Goal: Task Accomplishment & Management: Manage account settings

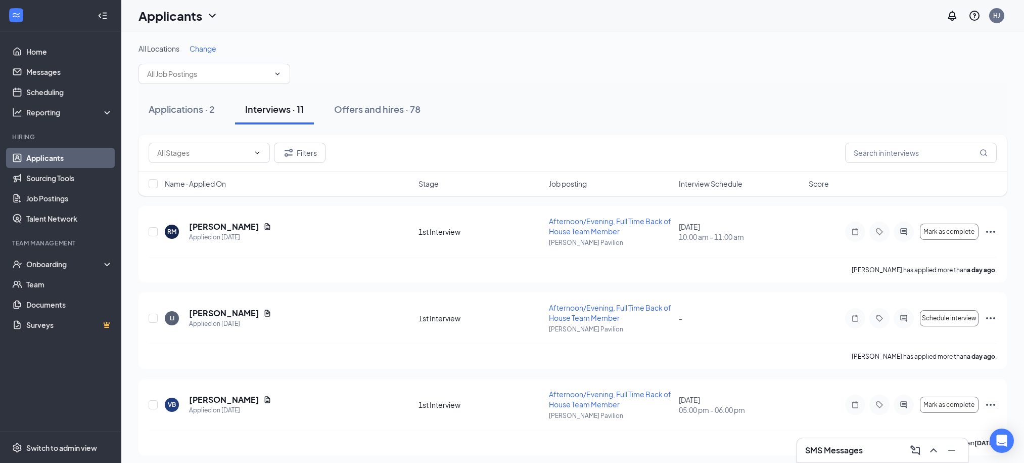
click at [721, 186] on span "Interview Schedule" at bounding box center [711, 183] width 64 height 10
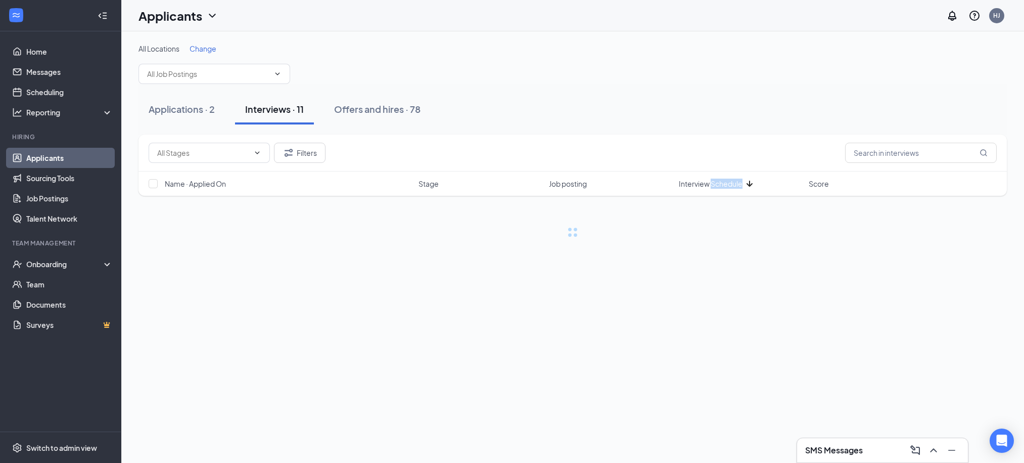
click at [721, 186] on span "Interview Schedule" at bounding box center [711, 183] width 64 height 10
click at [655, 135] on div "Filters" at bounding box center [573, 152] width 869 height 37
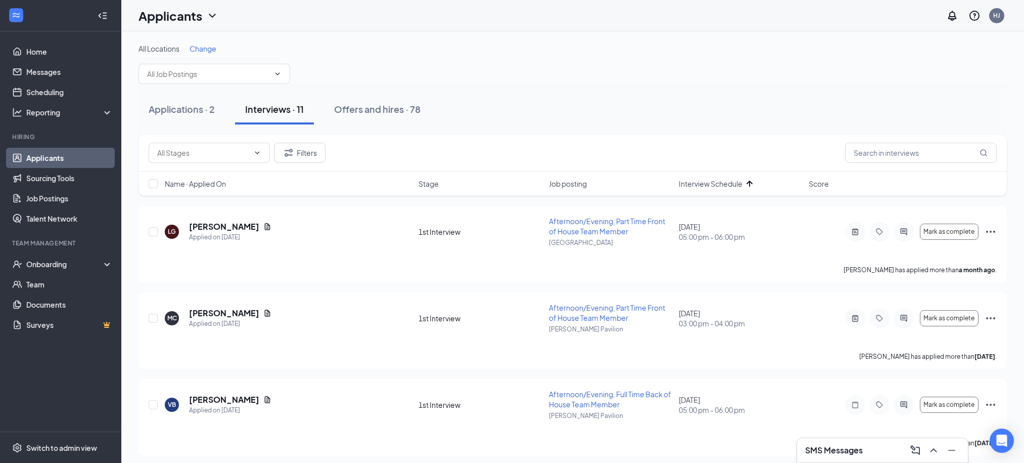
scroll to position [6, 0]
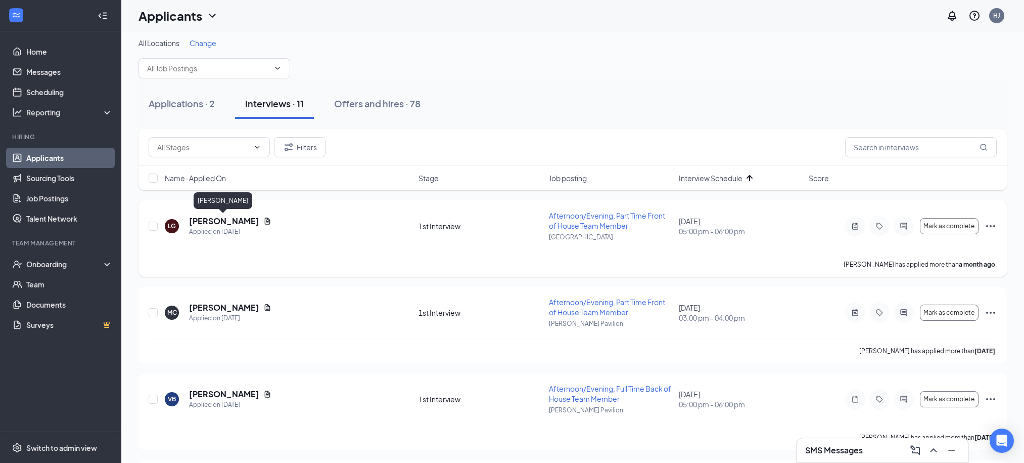
click at [241, 218] on h5 "Lacey Getsinger" at bounding box center [224, 220] width 70 height 11
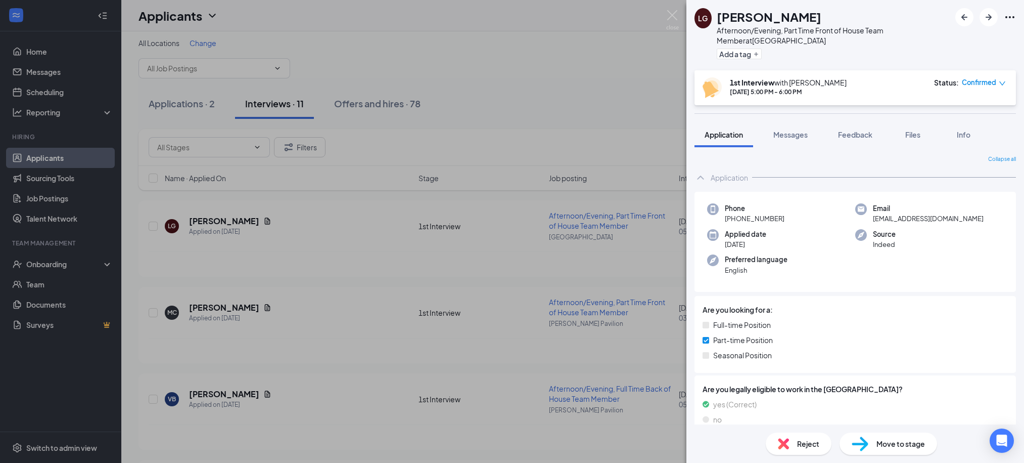
click at [890, 445] on span "Move to stage" at bounding box center [901, 443] width 49 height 11
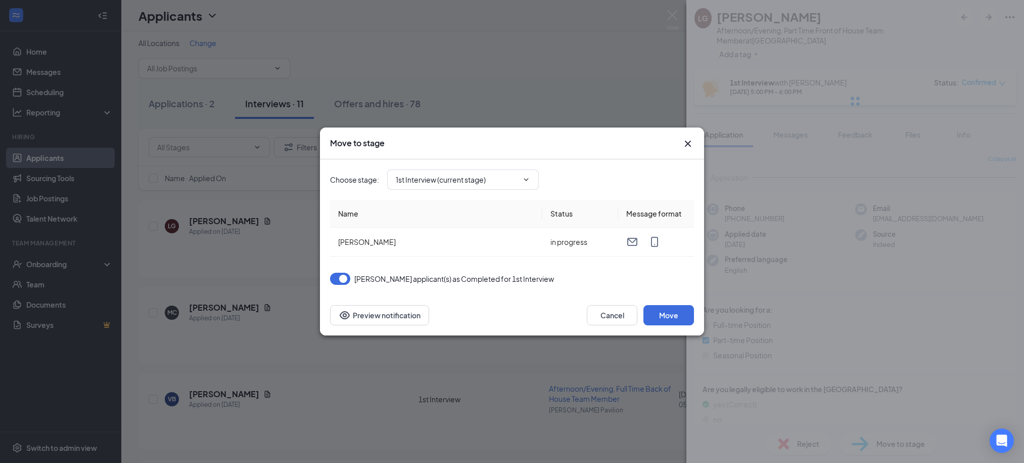
type input "2nd Interview (next stage)"
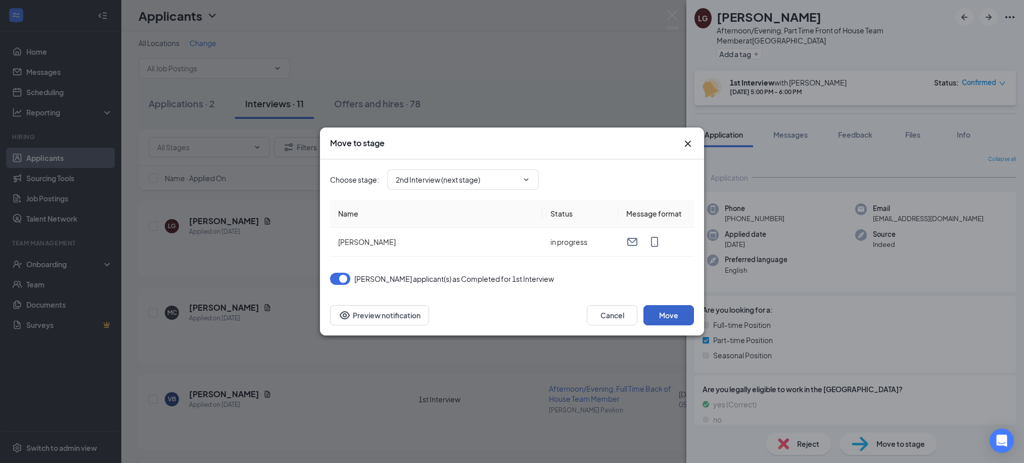
click at [663, 312] on button "Move" at bounding box center [669, 315] width 51 height 20
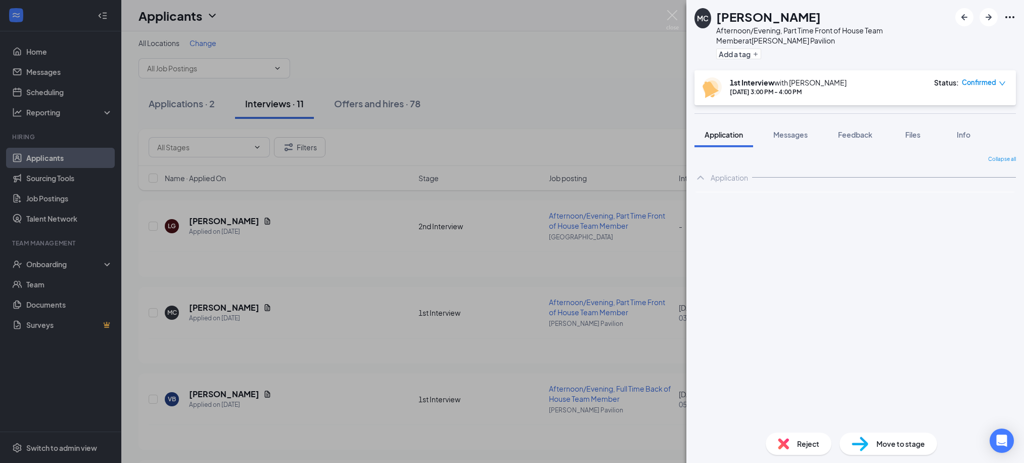
click at [571, 82] on div "MC Macey Cwynar Afternoon/Evening, Part Time Front of House Team Member at Ande…" at bounding box center [512, 231] width 1024 height 463
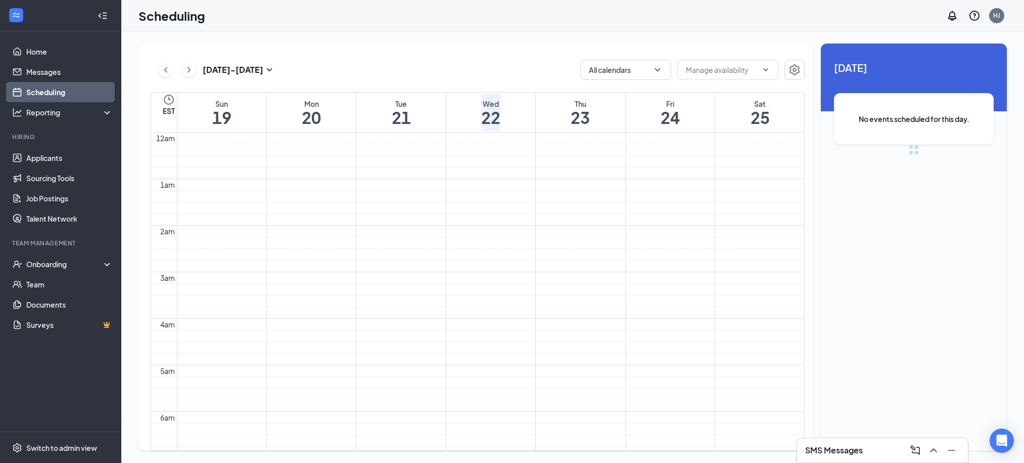
scroll to position [497, 0]
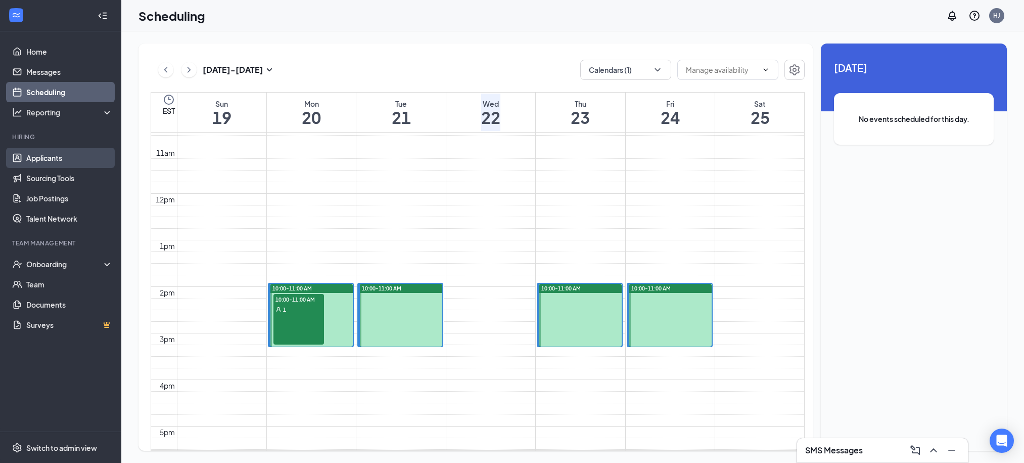
click at [28, 157] on link "Applicants" at bounding box center [69, 158] width 86 height 20
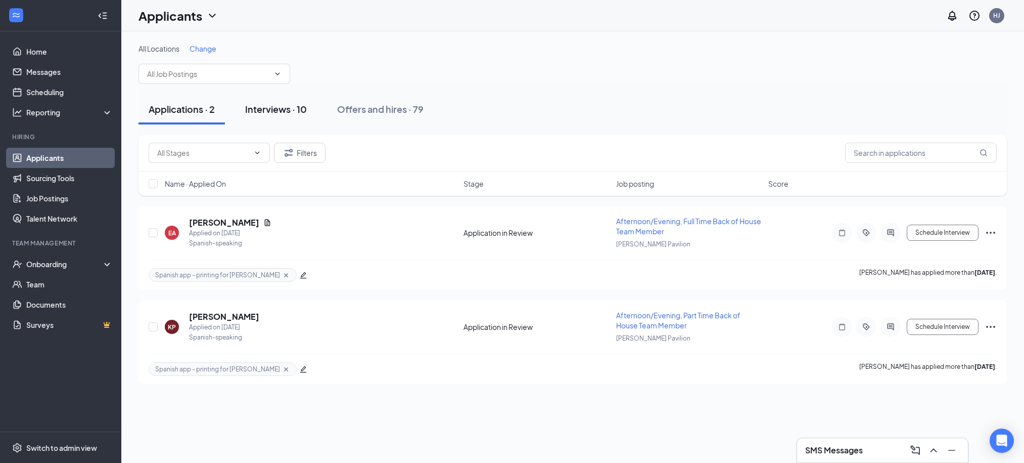
click at [291, 110] on div "Interviews · 10" at bounding box center [276, 109] width 62 height 13
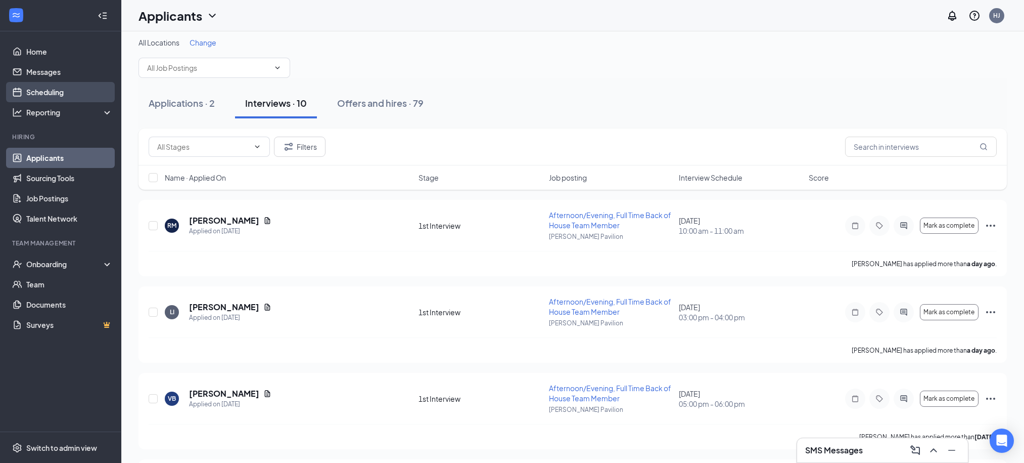
scroll to position [7, 0]
click at [67, 86] on link "Scheduling" at bounding box center [69, 92] width 86 height 20
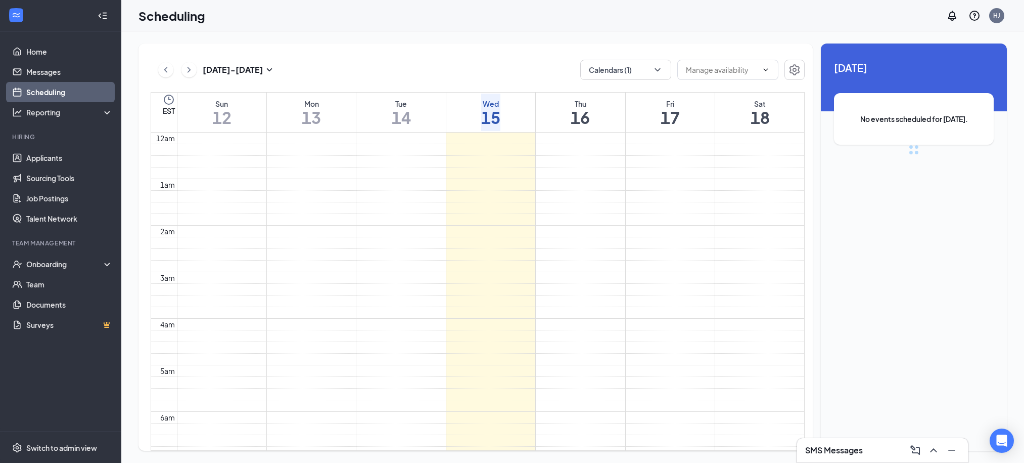
scroll to position [497, 0]
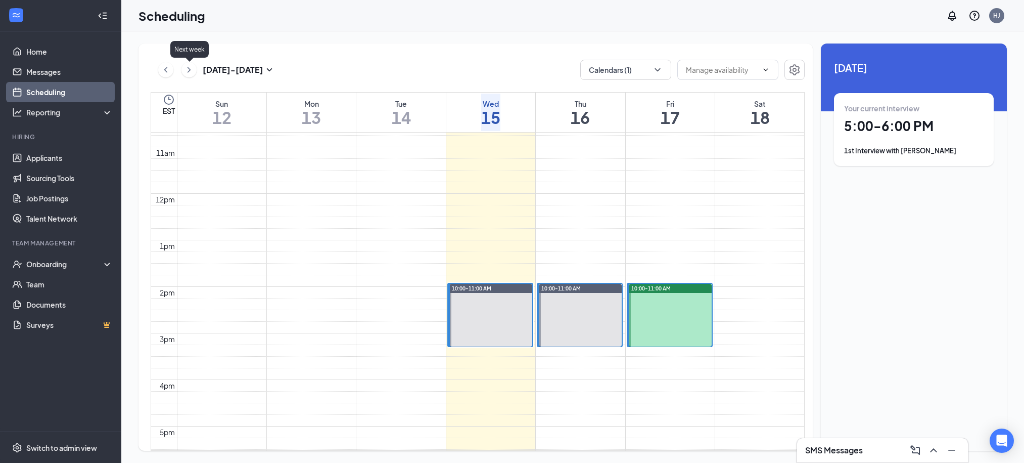
click at [187, 69] on icon "ChevronRight" at bounding box center [189, 70] width 10 height 12
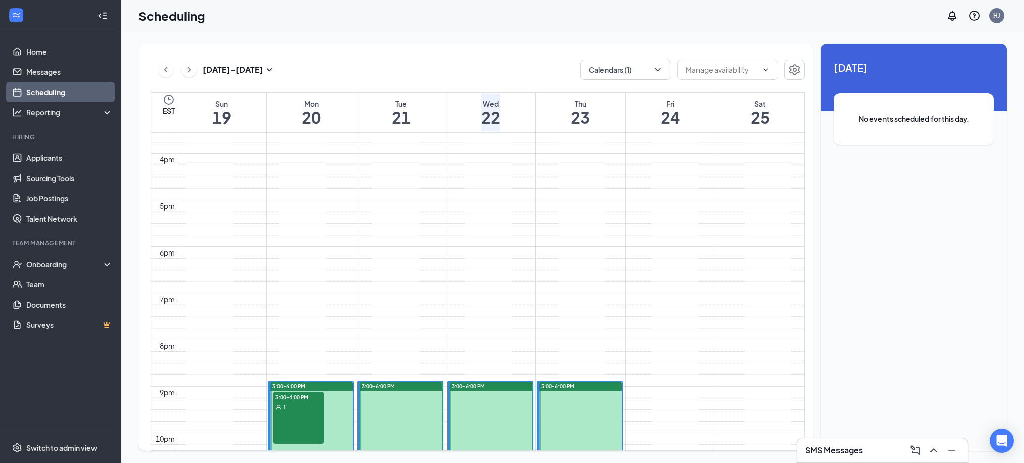
scroll to position [725, 0]
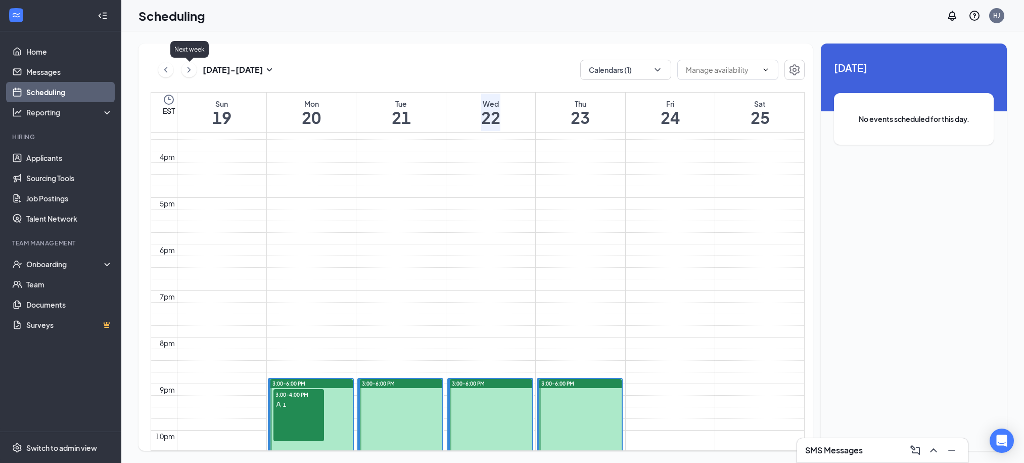
click at [185, 67] on icon "ChevronRight" at bounding box center [189, 70] width 10 height 12
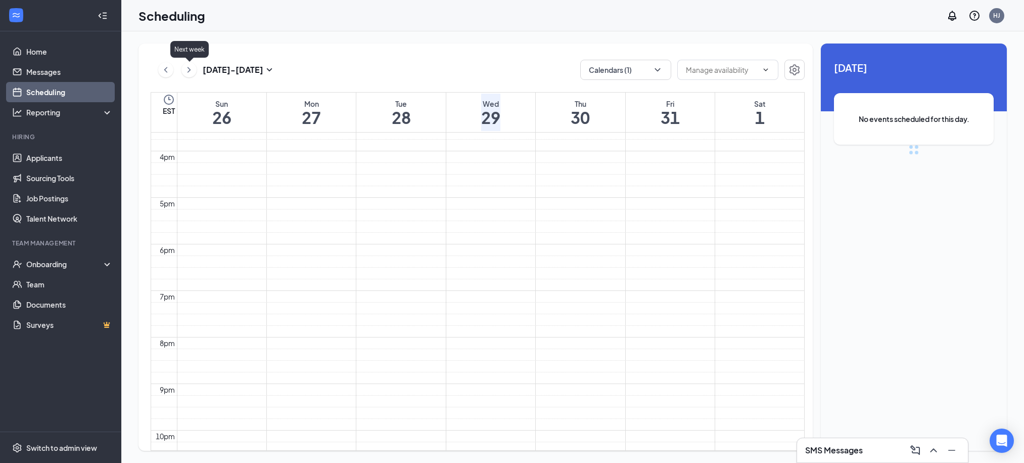
scroll to position [497, 0]
click at [61, 156] on link "Applicants" at bounding box center [69, 158] width 86 height 20
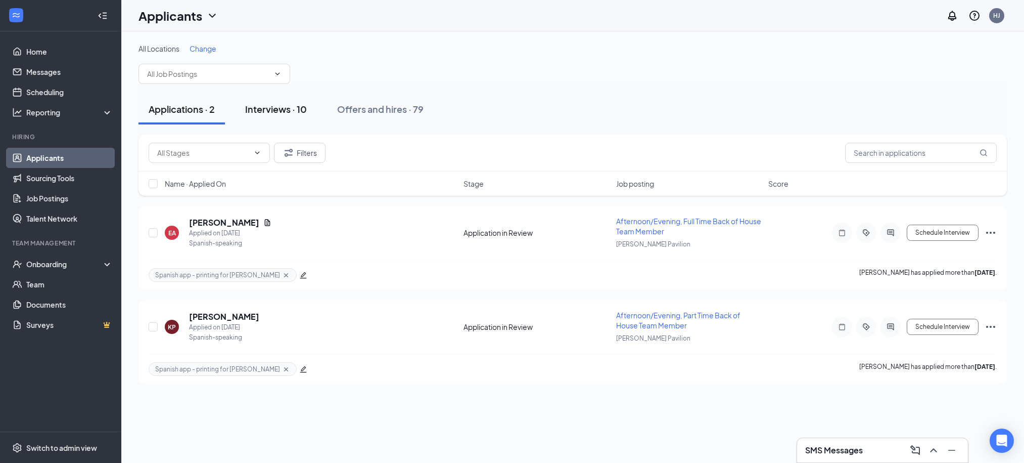
click at [289, 111] on div "Interviews · 10" at bounding box center [276, 109] width 62 height 13
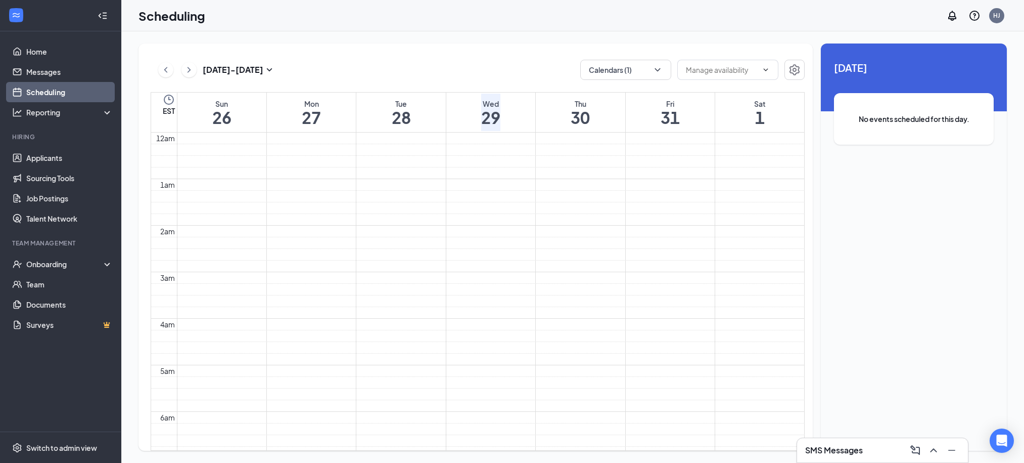
scroll to position [497, 0]
click at [54, 162] on link "Applicants" at bounding box center [69, 158] width 86 height 20
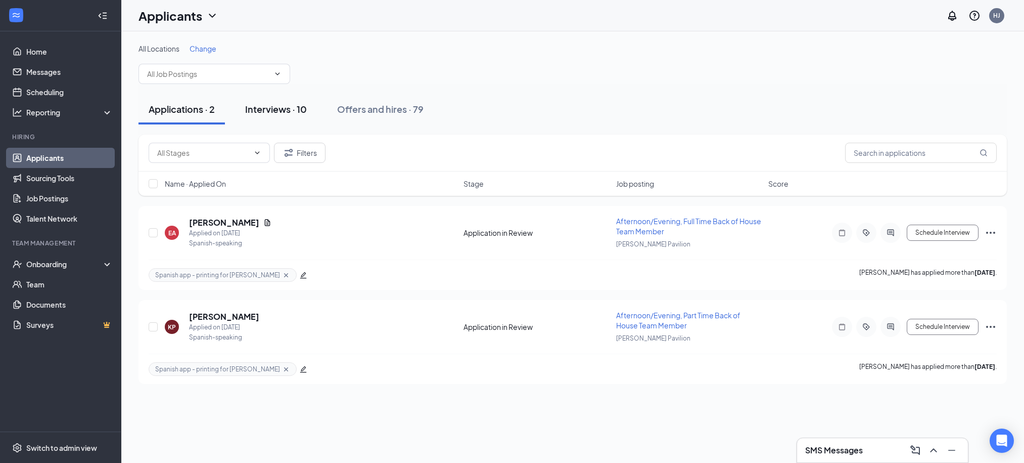
click at [291, 107] on div "Interviews · 10" at bounding box center [276, 109] width 62 height 13
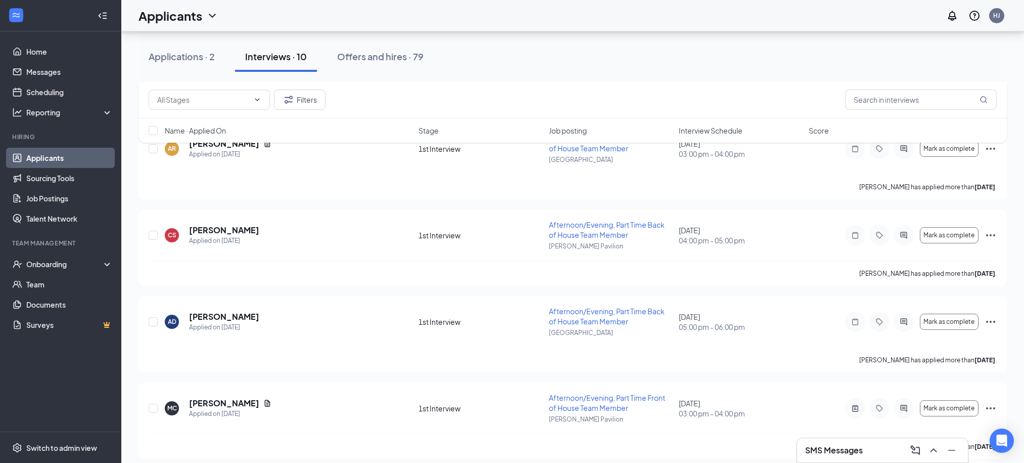
scroll to position [1474, 0]
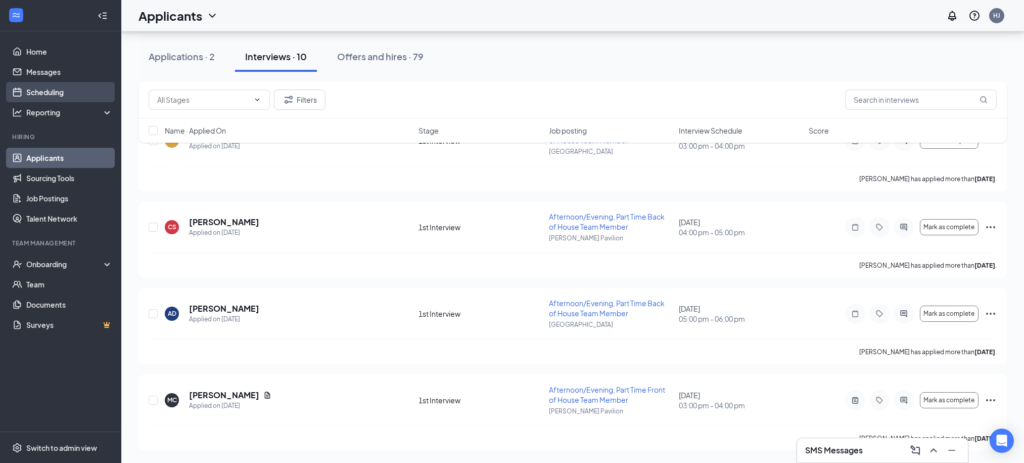
click at [32, 97] on link "Scheduling" at bounding box center [69, 92] width 86 height 20
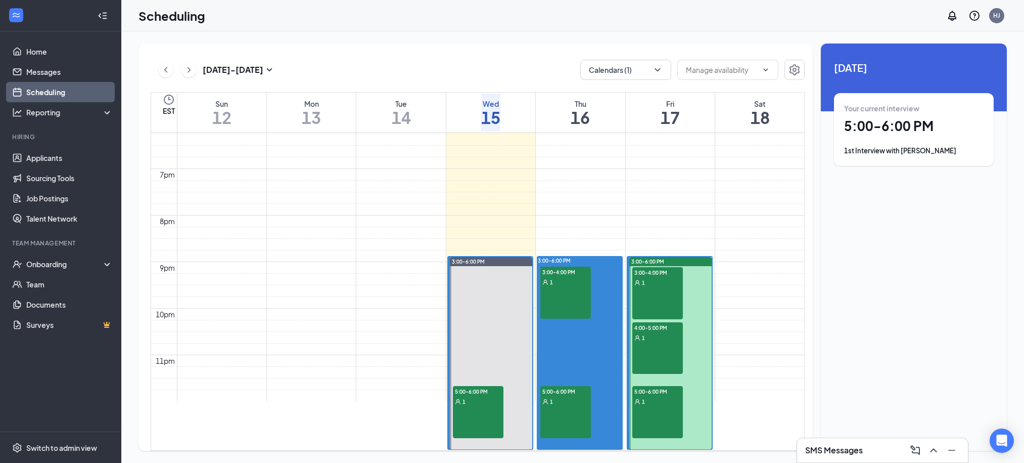
scroll to position [945, 0]
click at [647, 277] on div "1" at bounding box center [657, 282] width 51 height 10
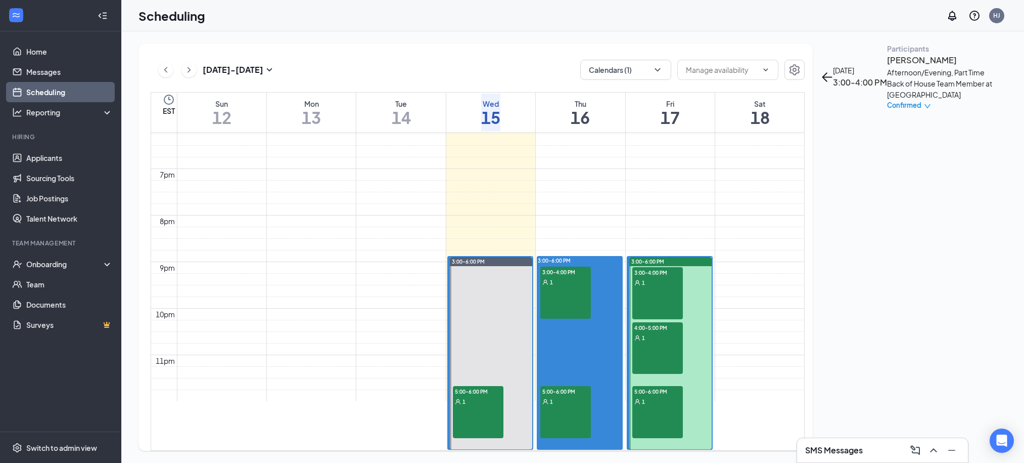
click at [647, 322] on span "4:00-5:00 PM" at bounding box center [657, 327] width 51 height 10
click at [645, 396] on div "1" at bounding box center [657, 401] width 51 height 10
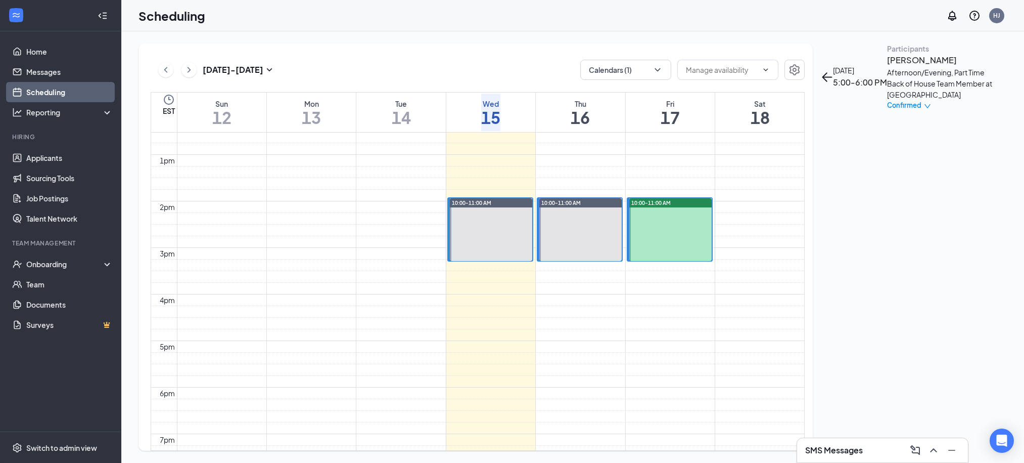
scroll to position [581, 0]
click at [186, 70] on icon "ChevronRight" at bounding box center [189, 70] width 10 height 12
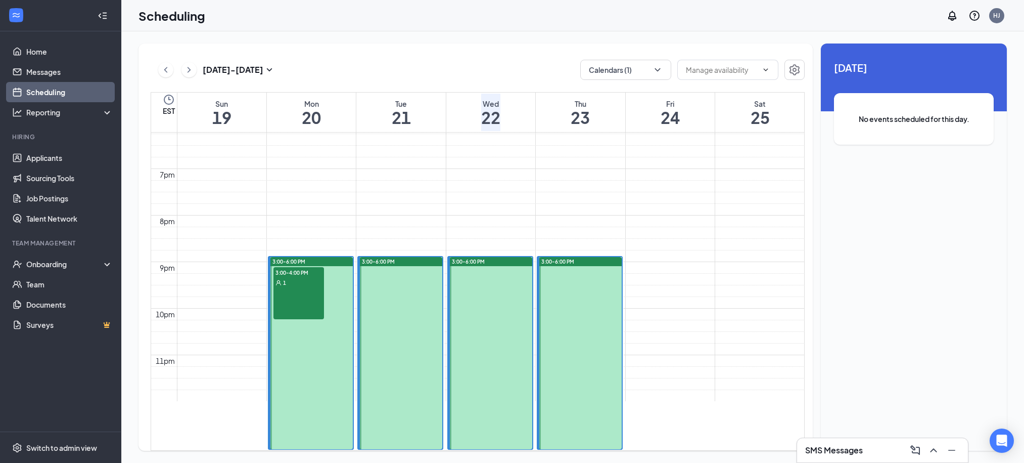
scroll to position [987, 0]
click at [165, 73] on icon "ChevronLeft" at bounding box center [166, 70] width 10 height 12
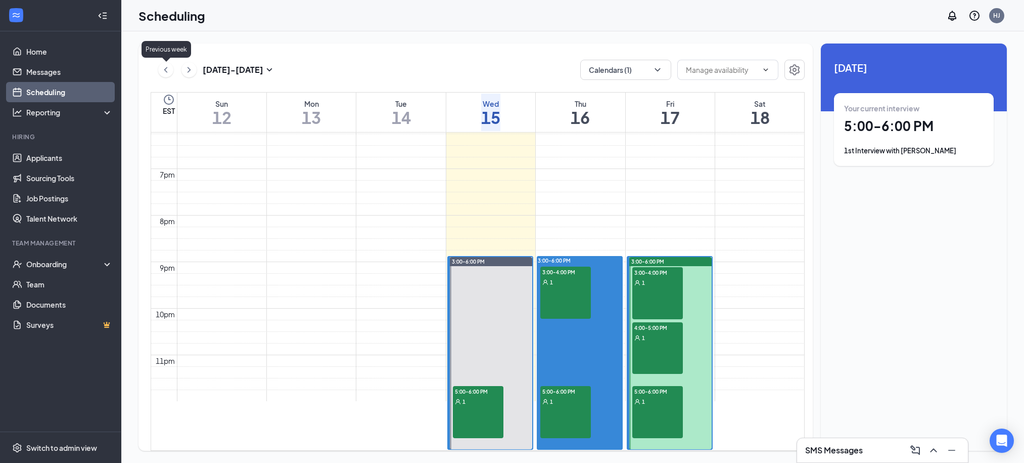
scroll to position [497, 0]
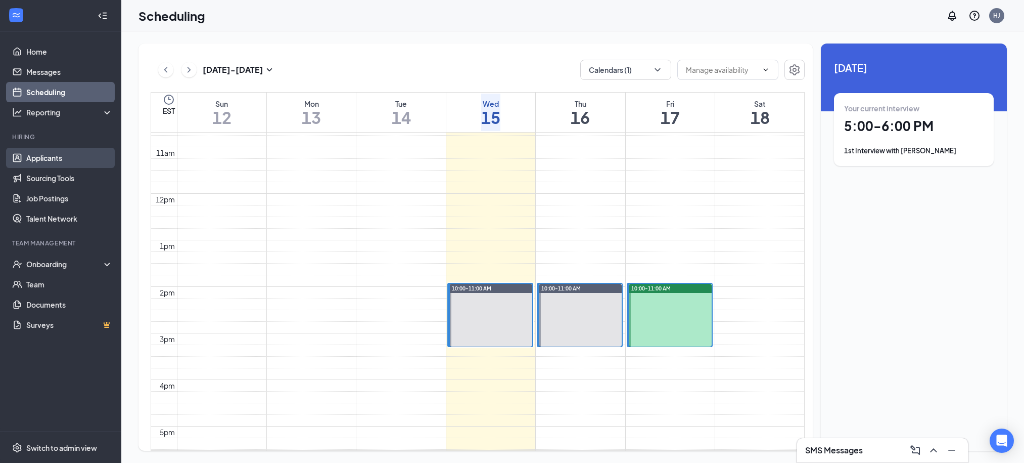
click at [38, 157] on link "Applicants" at bounding box center [69, 158] width 86 height 20
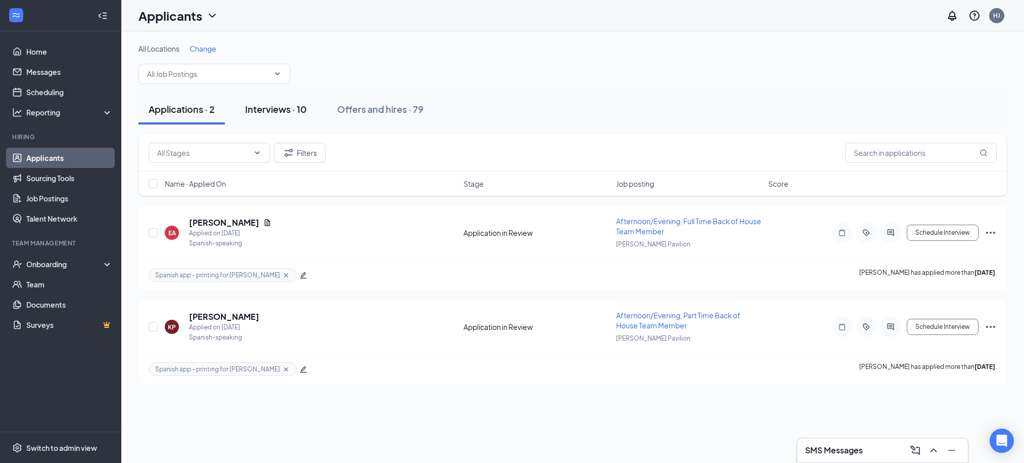
drag, startPoint x: 262, startPoint y: 101, endPoint x: 266, endPoint y: 107, distance: 7.7
click at [263, 101] on button "Interviews · 10" at bounding box center [276, 109] width 82 height 30
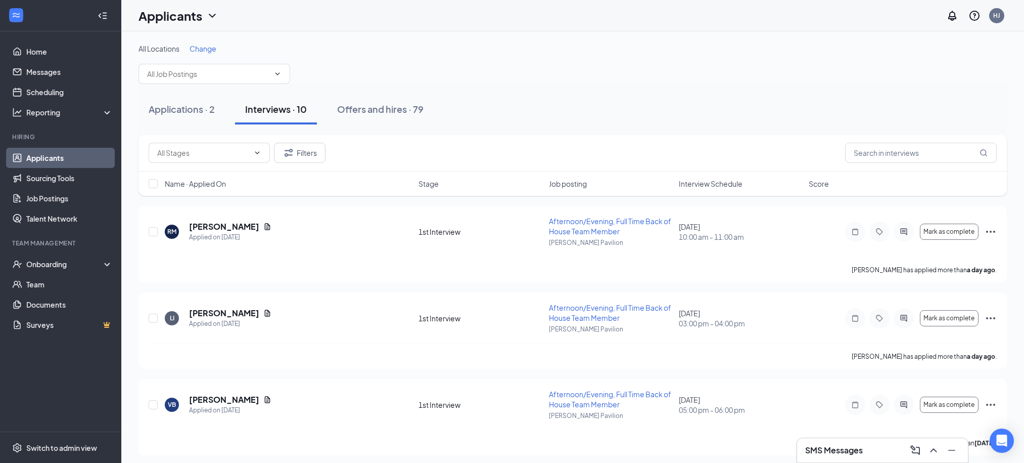
click at [701, 184] on span "Interview Schedule" at bounding box center [711, 183] width 64 height 10
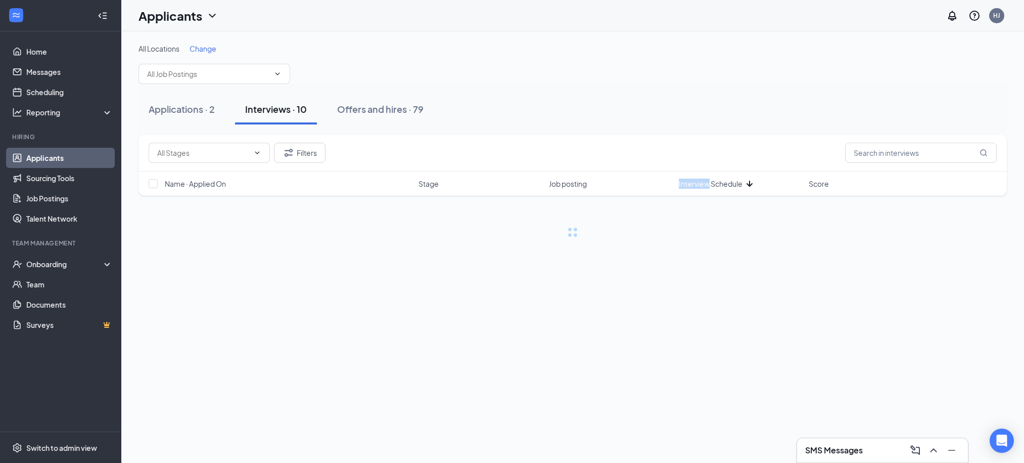
click at [701, 184] on span "Interview Schedule" at bounding box center [711, 183] width 64 height 10
click at [706, 128] on div "Applications · 2 Interviews · 10 Offers and hires · 79" at bounding box center [573, 109] width 869 height 51
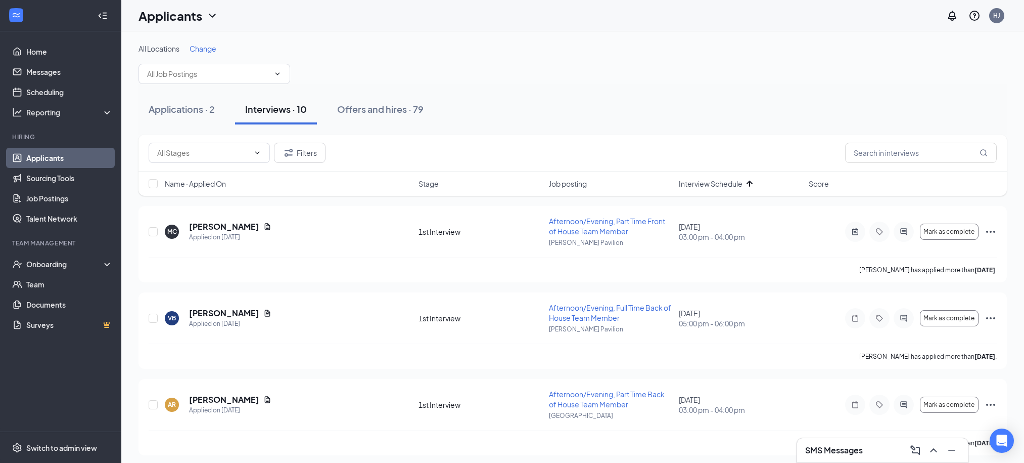
click at [718, 186] on span "Interview Schedule" at bounding box center [711, 183] width 64 height 10
click at [741, 112] on div "Applications · 2 Interviews · 10 Offers and hires · 79" at bounding box center [573, 109] width 869 height 30
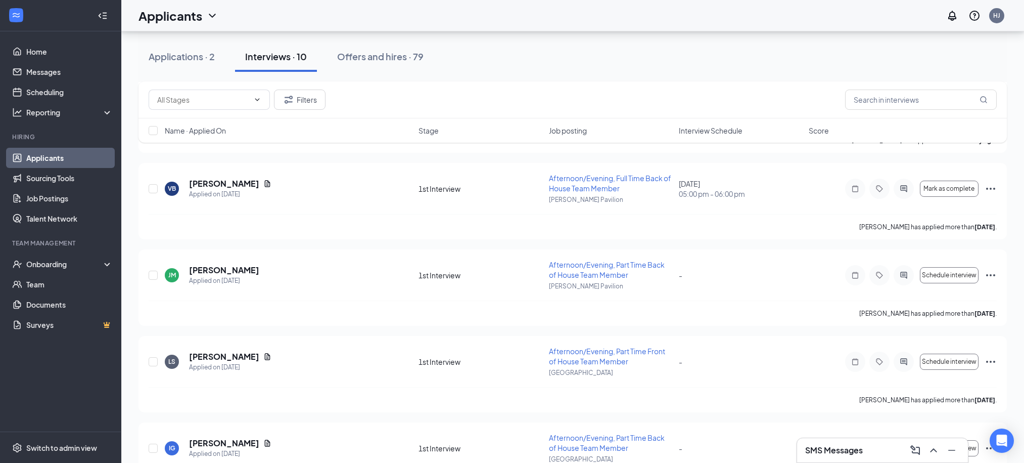
scroll to position [1030, 0]
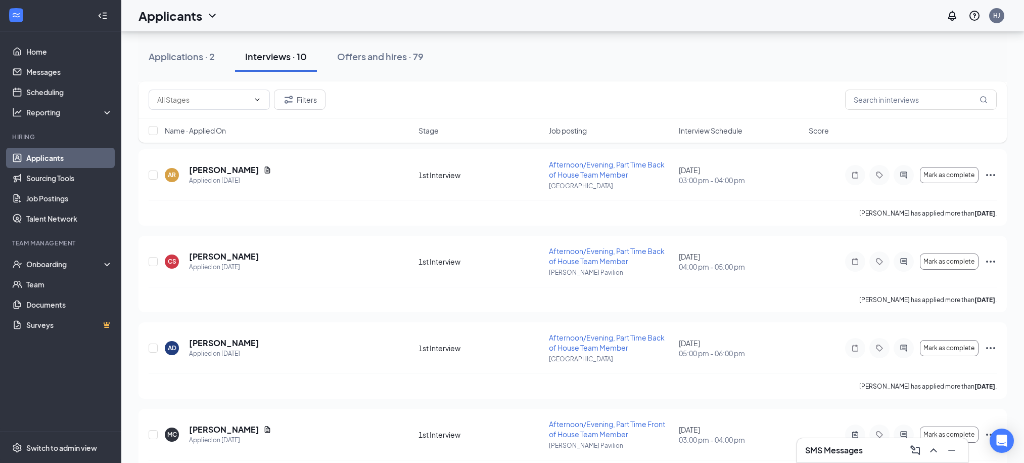
scroll to position [610, 0]
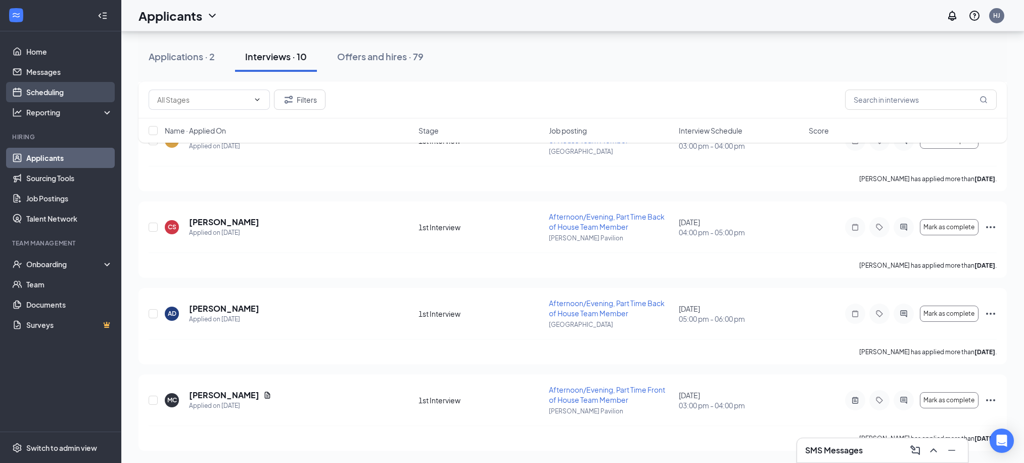
click at [63, 91] on link "Scheduling" at bounding box center [69, 92] width 86 height 20
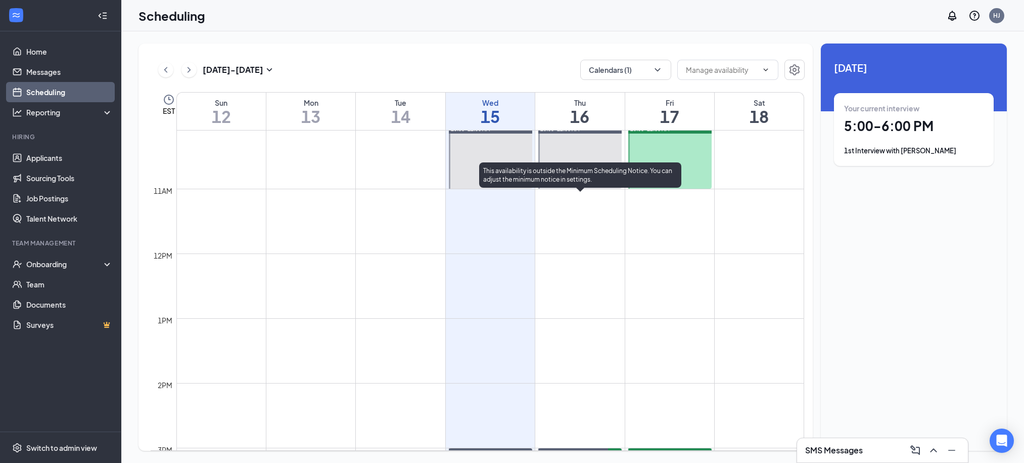
scroll to position [653, 0]
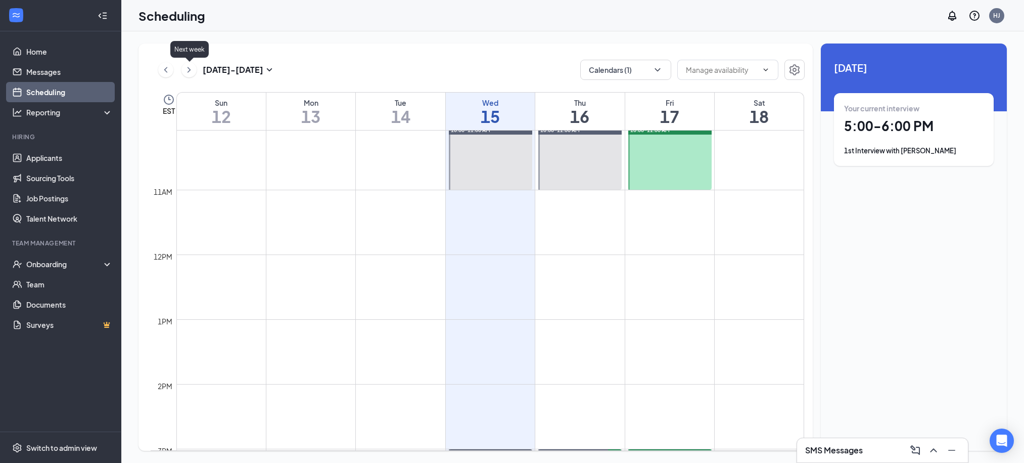
click at [188, 73] on icon "ChevronRight" at bounding box center [189, 70] width 10 height 12
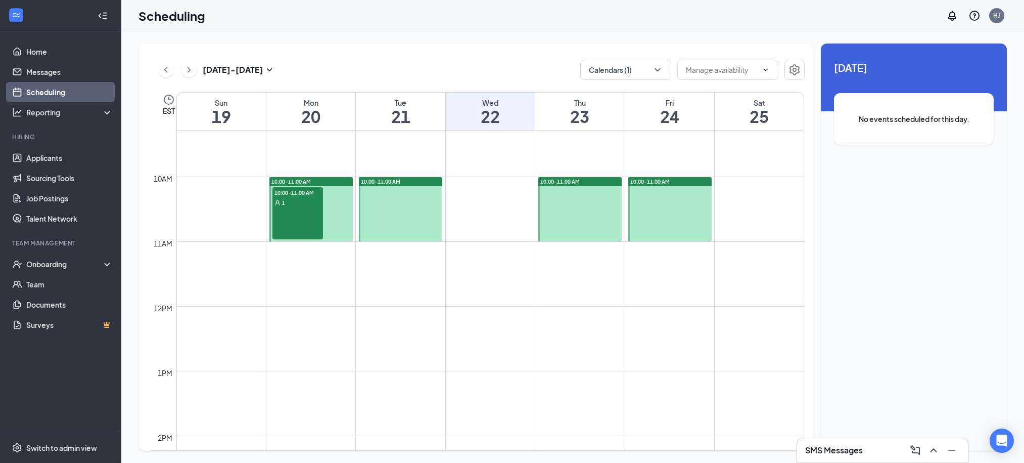
scroll to position [605, 0]
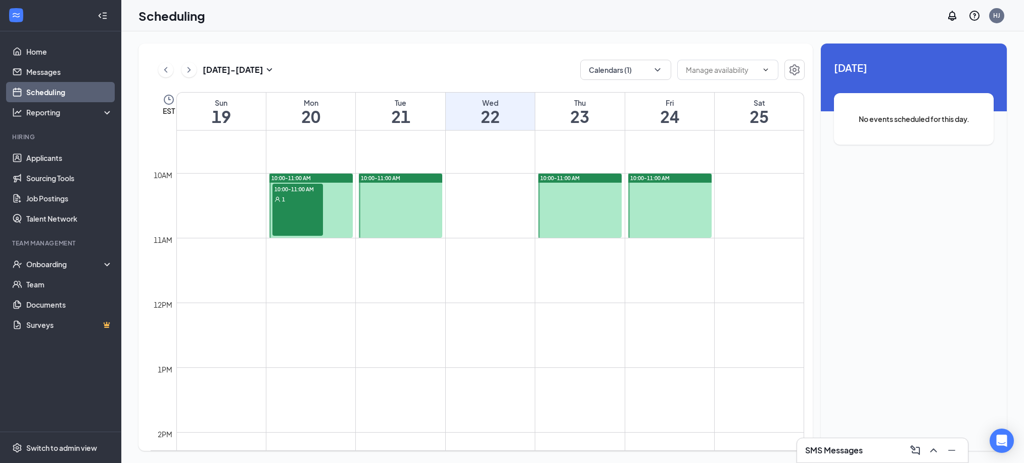
click at [318, 217] on div "10:00-11:00 AM 1" at bounding box center [297, 210] width 51 height 52
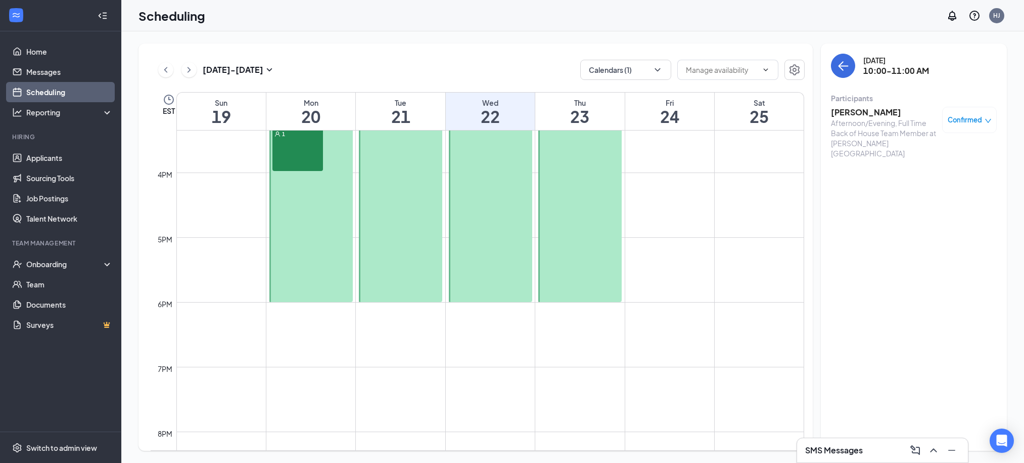
scroll to position [940, 0]
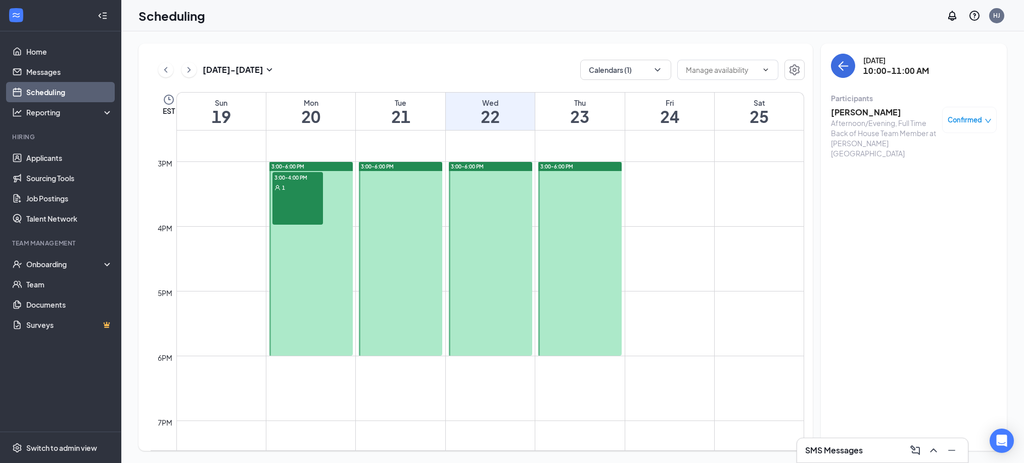
click at [298, 205] on div "3:00-4:00 PM 1" at bounding box center [297, 198] width 51 height 53
drag, startPoint x: 52, startPoint y: 147, endPoint x: 54, endPoint y: 155, distance: 7.8
click at [52, 150] on ul "Applicants Sourcing Tools Job Postings Talent Network" at bounding box center [60, 188] width 121 height 81
click at [54, 155] on link "Applicants" at bounding box center [69, 158] width 86 height 20
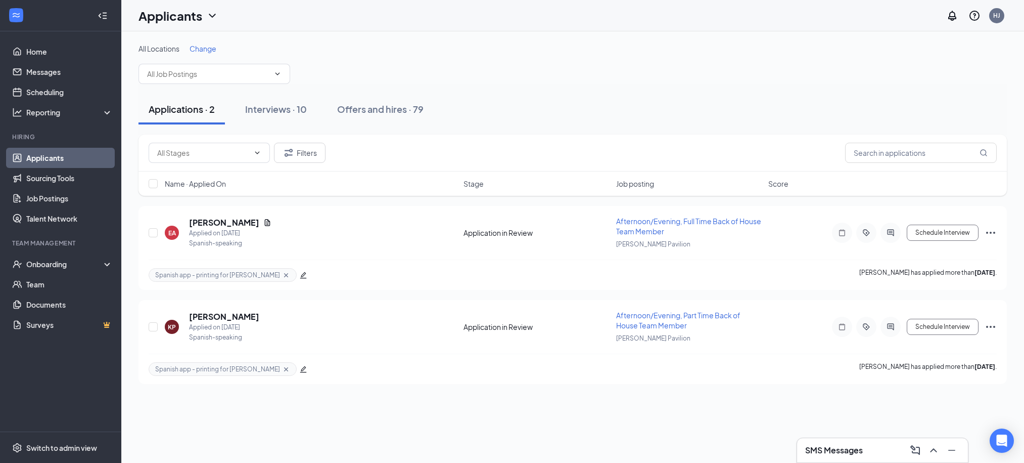
click at [452, 65] on div "All Locations Change" at bounding box center [573, 63] width 869 height 40
